Goal: Task Accomplishment & Management: Complete application form

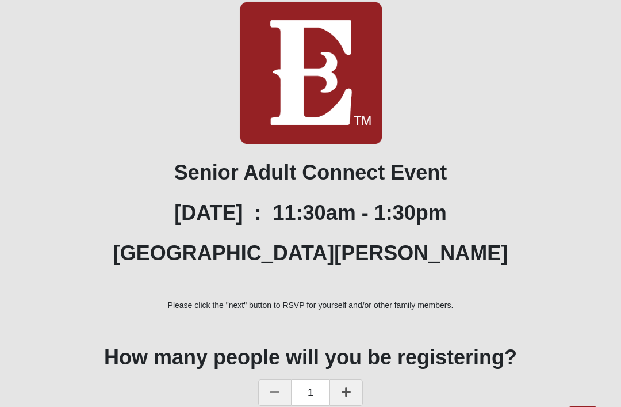
scroll to position [184, 0]
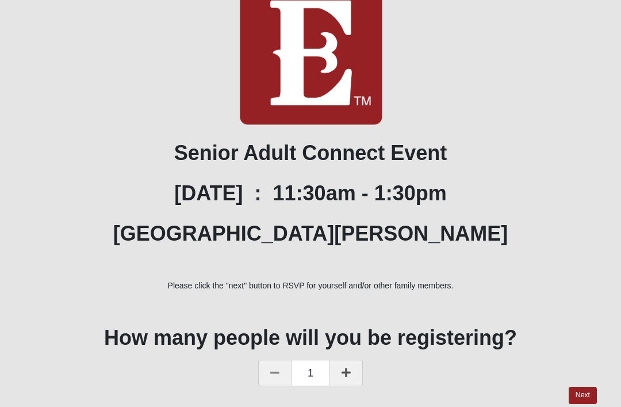
click at [312, 375] on span "1" at bounding box center [311, 373] width 38 height 26
click at [310, 372] on span "1" at bounding box center [311, 373] width 38 height 26
click at [583, 393] on link "Next" at bounding box center [583, 395] width 28 height 17
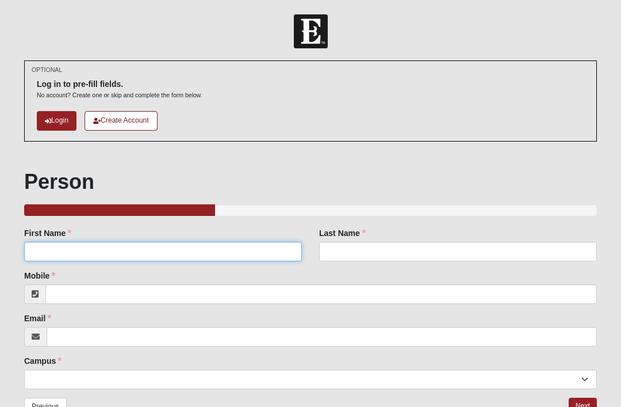
click at [92, 258] on input "First Name" at bounding box center [163, 252] width 278 height 20
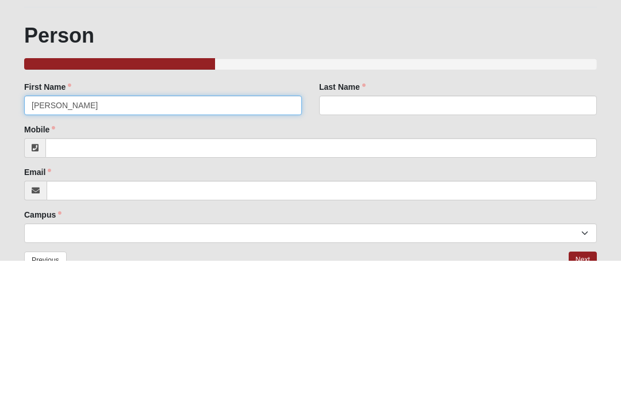
type input "[PERSON_NAME]"
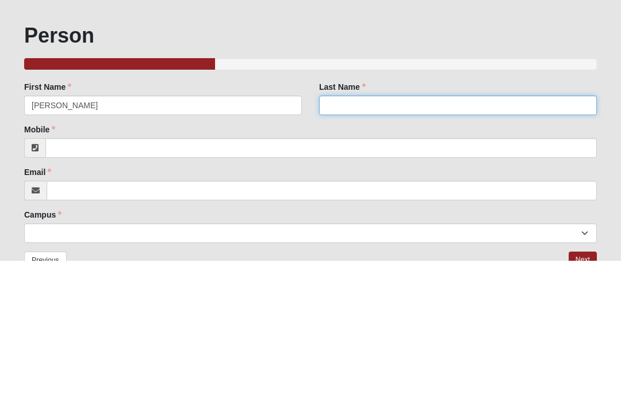
click at [402, 242] on input "Last Name" at bounding box center [458, 252] width 278 height 20
type input "[PERSON_NAME]"
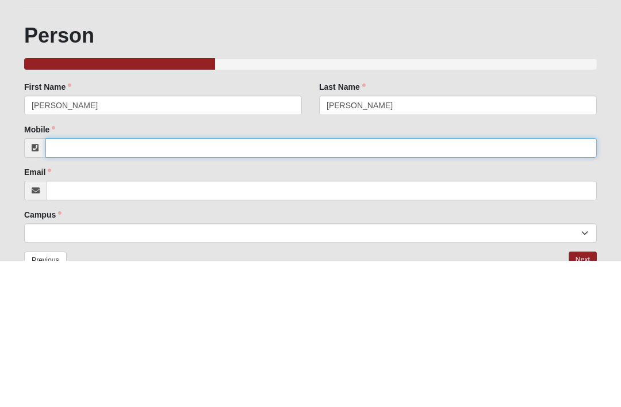
click at [68, 284] on input "Mobile" at bounding box center [321, 294] width 552 height 20
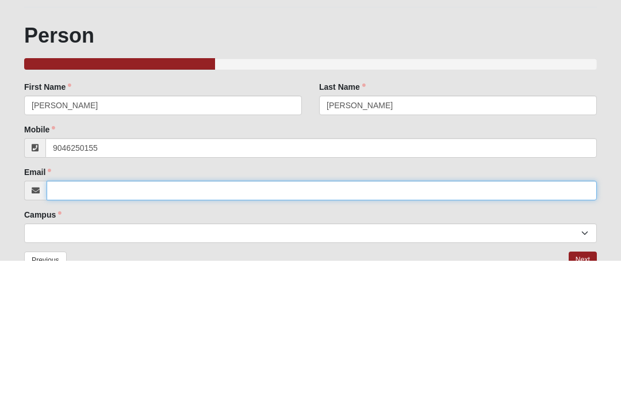
click at [77, 327] on input "Email" at bounding box center [322, 337] width 551 height 20
type input "[PHONE_NUMBER]"
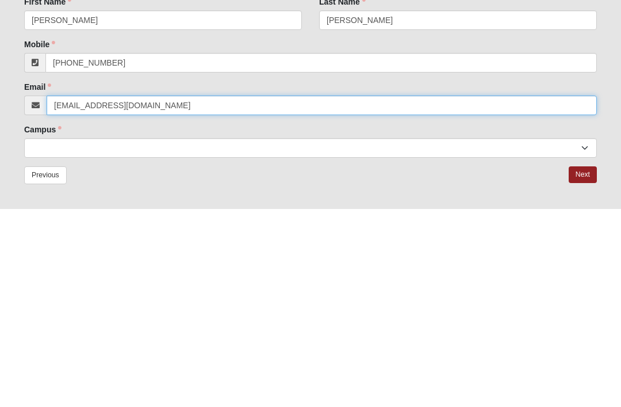
type input "[EMAIL_ADDRESS][DOMAIN_NAME]"
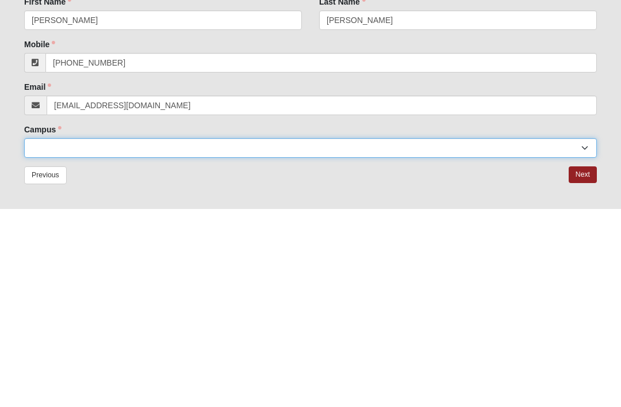
click at [580, 336] on select "Arlington Baymeadows Eleven22 Online [PERSON_NAME][GEOGRAPHIC_DATA] Jesup [GEOG…" at bounding box center [310, 346] width 573 height 20
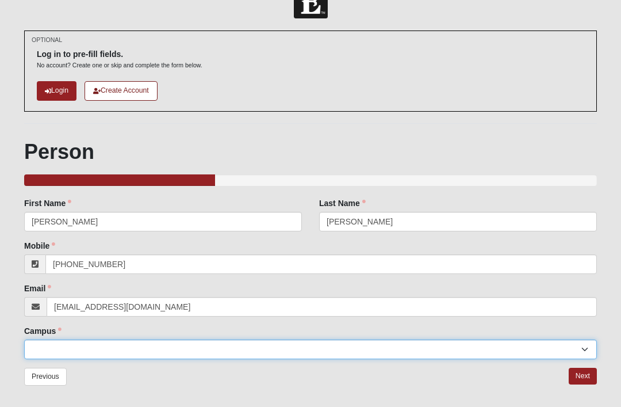
select select "5"
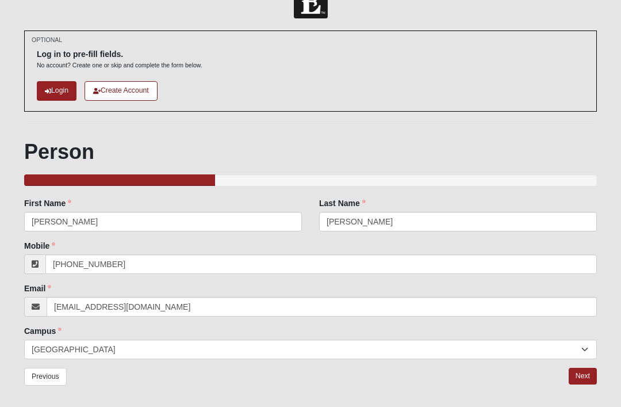
click at [586, 374] on link "Next" at bounding box center [583, 376] width 28 height 17
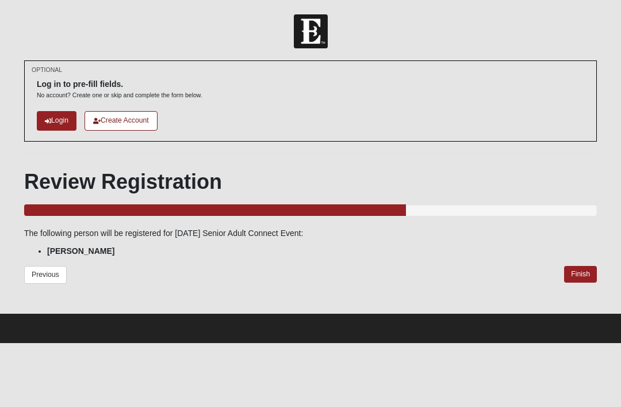
click at [582, 274] on link "Finish" at bounding box center [580, 274] width 33 height 17
